Goal: Task Accomplishment & Management: Manage account settings

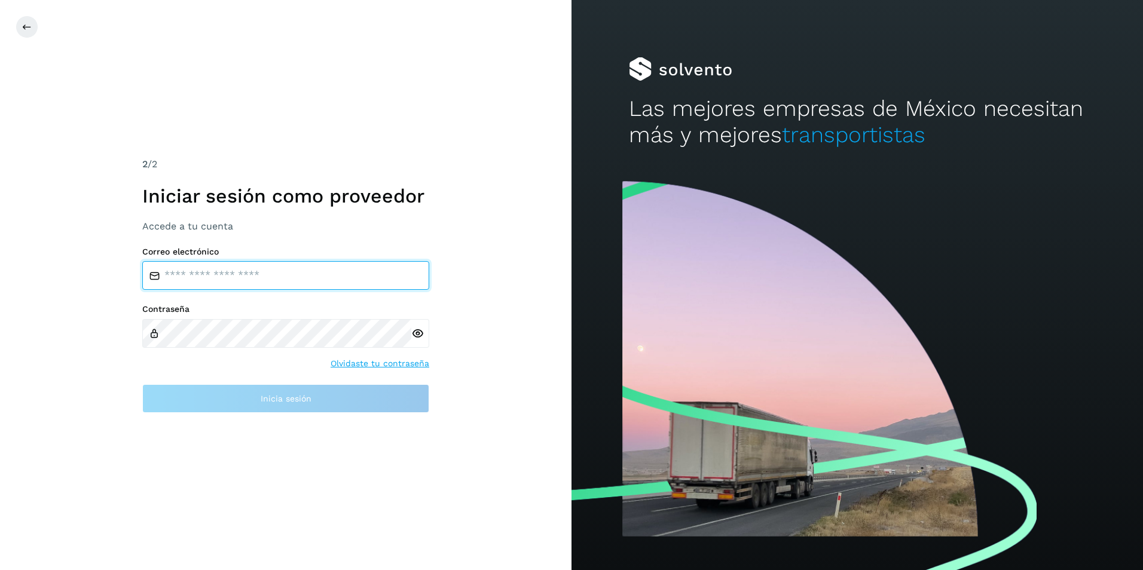
click at [212, 271] on input "email" at bounding box center [285, 275] width 287 height 29
type input "**********"
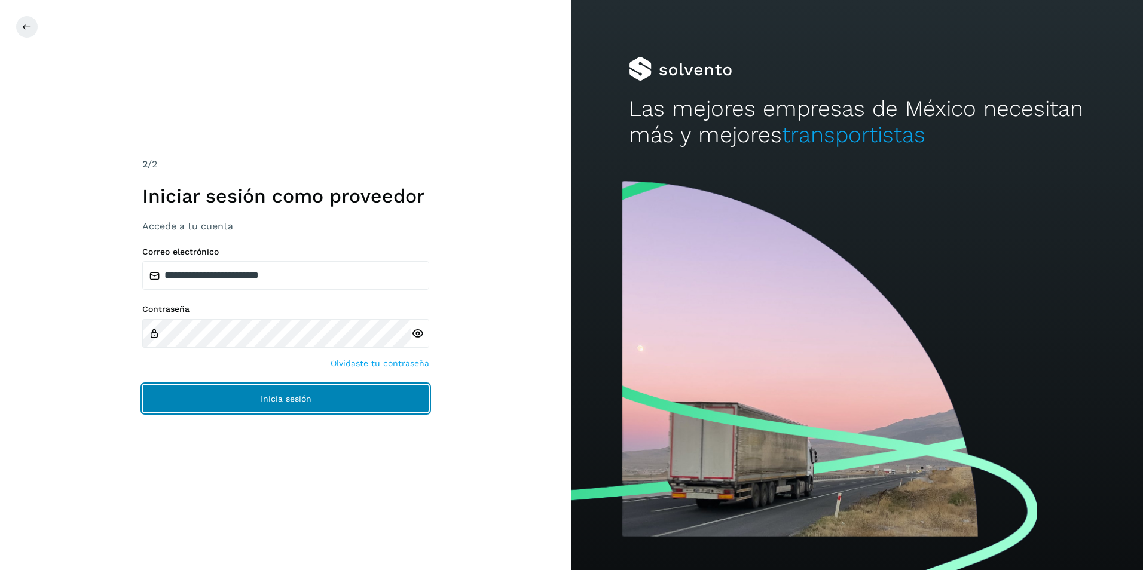
click at [283, 407] on button "Inicia sesión" at bounding box center [285, 398] width 287 height 29
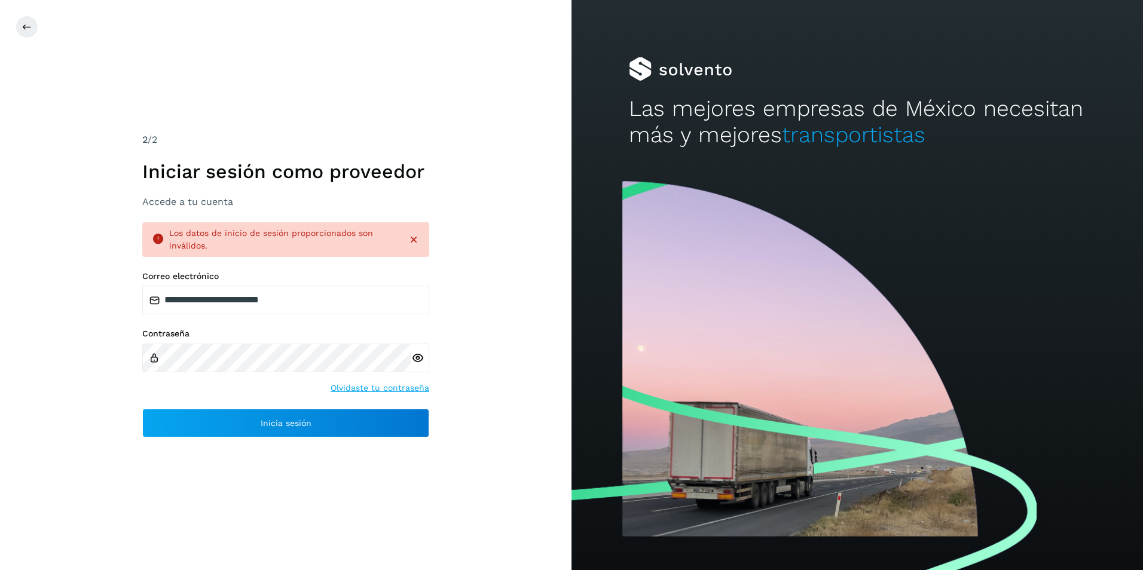
click at [418, 357] on icon at bounding box center [417, 358] width 13 height 13
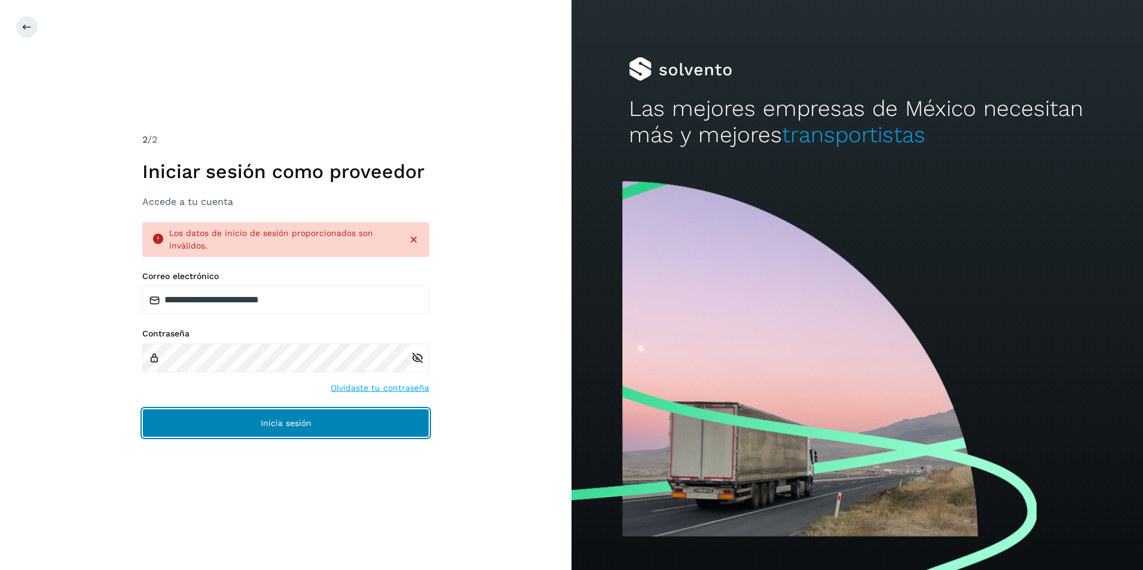
click at [262, 417] on button "Inicia sesión" at bounding box center [285, 423] width 287 height 29
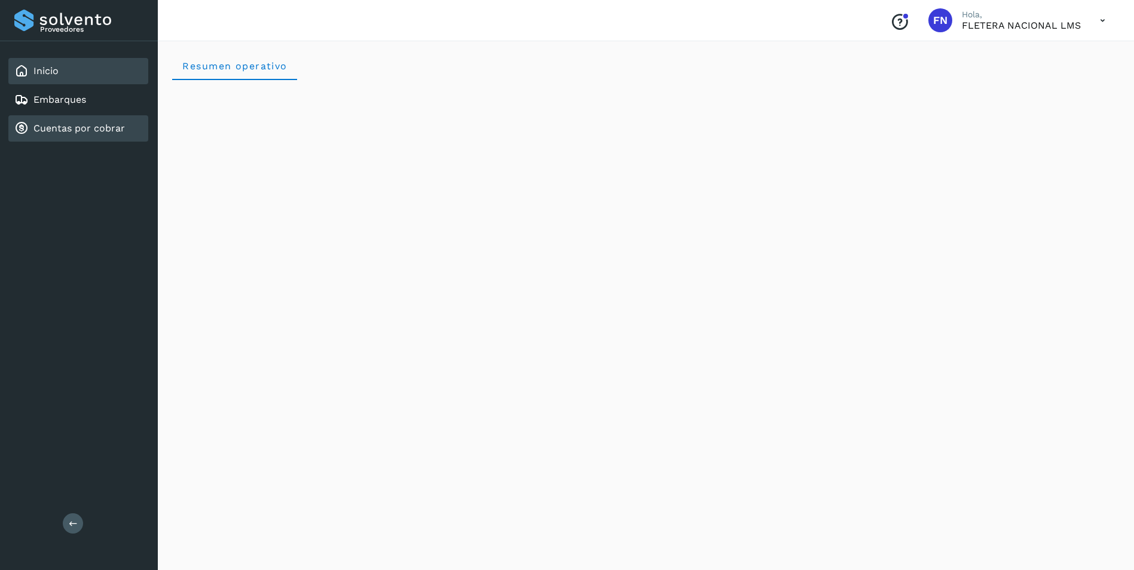
click at [105, 134] on link "Cuentas por cobrar" at bounding box center [78, 128] width 91 height 11
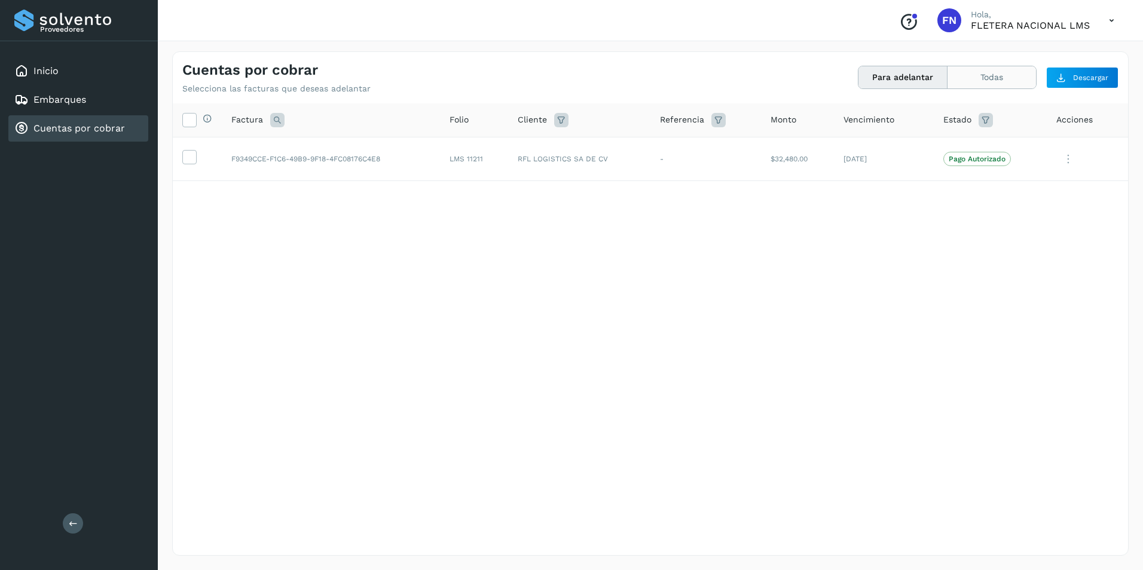
click at [956, 74] on button "Todas" at bounding box center [992, 77] width 88 height 22
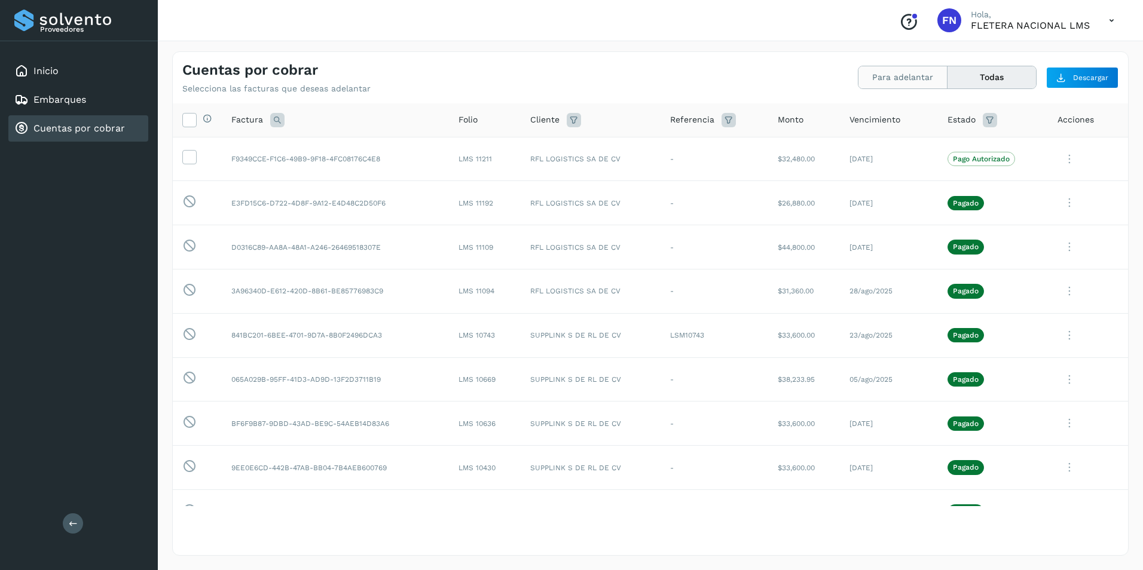
click at [900, 82] on button "Para adelantar" at bounding box center [902, 77] width 89 height 22
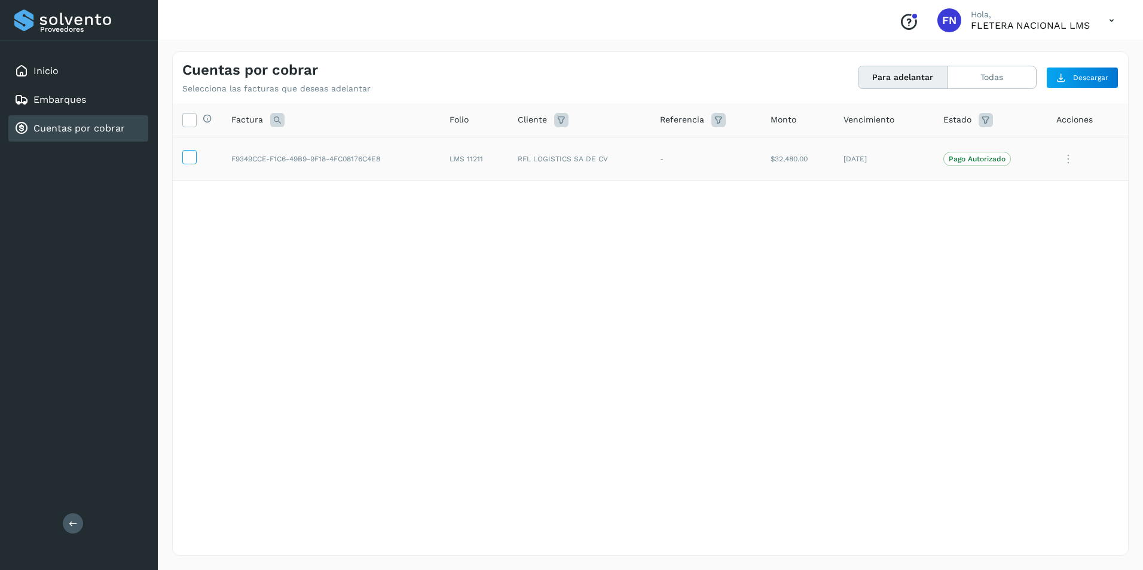
click at [182, 163] on label at bounding box center [189, 157] width 14 height 14
